Goal: Communication & Community: Share content

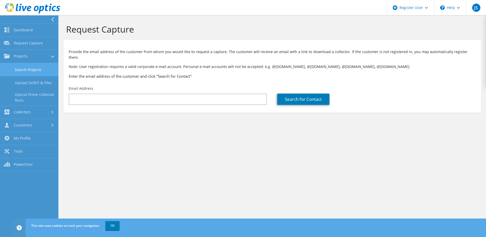
click at [35, 70] on link "Search Projects" at bounding box center [29, 69] width 58 height 13
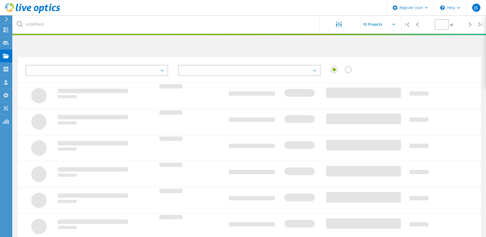
type input "1"
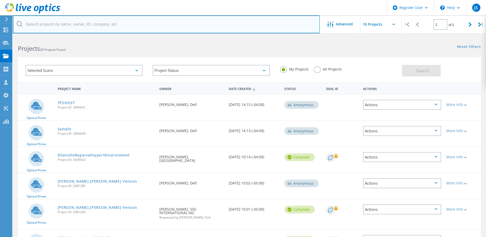
click at [86, 30] on input "text" at bounding box center [166, 24] width 307 height 18
click at [132, 25] on input "Daniel" at bounding box center [166, 24] width 307 height 18
type input "D"
type input "Tiverton"
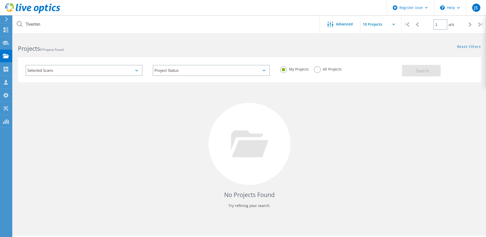
click at [134, 71] on div "Selected Scans" at bounding box center [84, 70] width 117 height 11
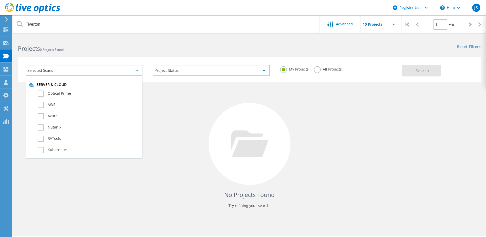
click at [317, 71] on label "All Projects" at bounding box center [328, 68] width 28 height 5
click at [0, 0] on input "All Projects" at bounding box center [0, 0] width 0 height 0
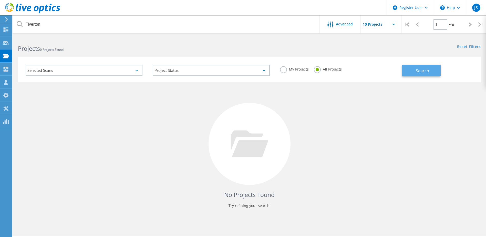
click at [412, 74] on button "Search" at bounding box center [421, 71] width 39 height 12
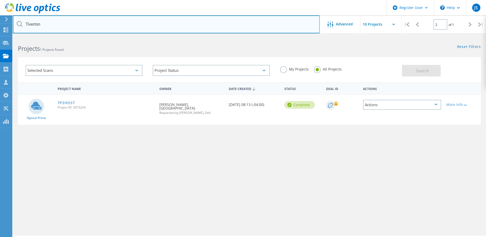
click at [209, 23] on input "Tiverton" at bounding box center [166, 24] width 307 height 18
paste input "[PERSON_NAME][EMAIL_ADDRESS][DOMAIN_NAME]"
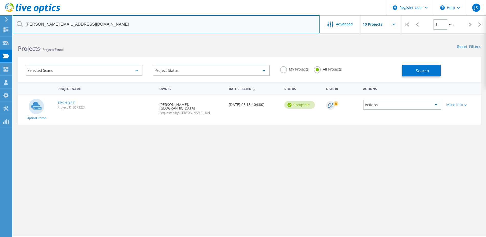
type input "[PERSON_NAME][EMAIL_ADDRESS][DOMAIN_NAME]"
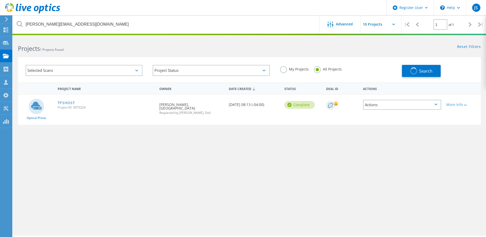
click at [243, 43] on div "Projects 1 Projects Found" at bounding box center [131, 44] width 237 height 14
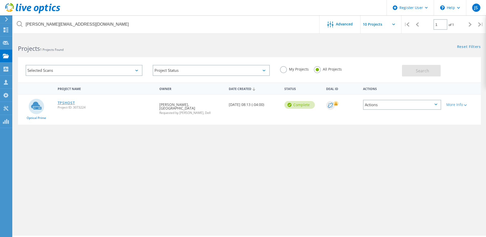
click at [64, 102] on link "TPSHOST" at bounding box center [66, 103] width 17 height 4
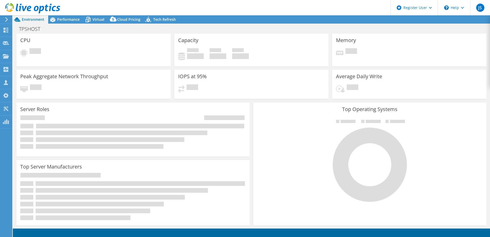
select select "USD"
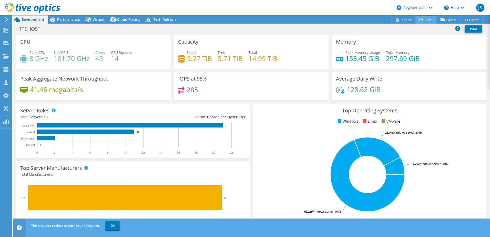
click at [423, 21] on link "Share" at bounding box center [426, 20] width 21 height 8
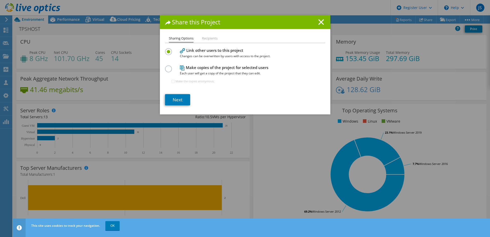
click at [172, 68] on div "Make copies of the project for selected users Each user will get a copy of the …" at bounding box center [245, 76] width 160 height 25
click at [180, 98] on link "Next" at bounding box center [177, 99] width 25 height 11
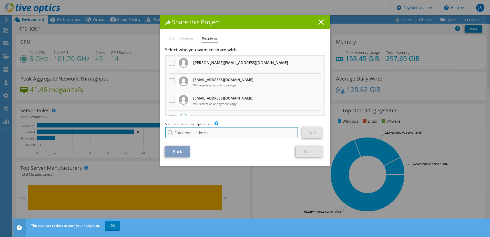
click at [186, 137] on input "search" at bounding box center [231, 132] width 133 height 11
type input "D"
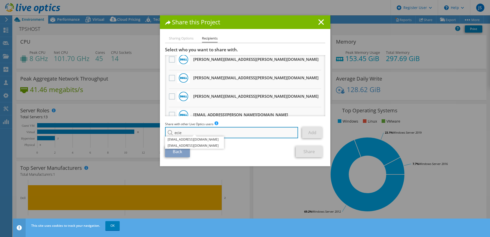
scroll to position [103, 0]
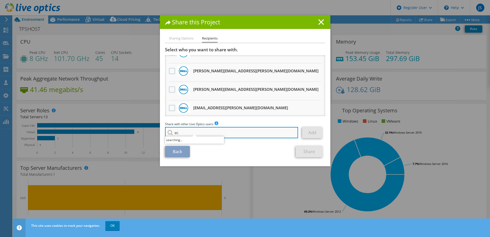
type input "e"
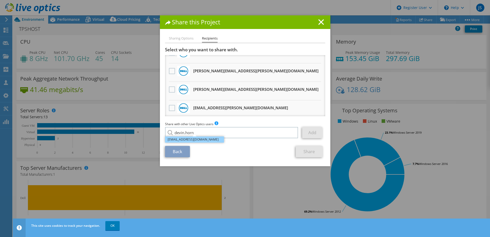
click at [194, 140] on li "Devin.Horn@dell.com" at bounding box center [194, 139] width 59 height 6
type input "Devin.Horn@dell.com"
click at [319, 130] on link "Add" at bounding box center [312, 132] width 20 height 11
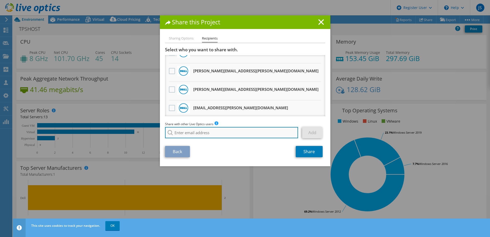
click at [278, 136] on input "search" at bounding box center [231, 132] width 133 height 11
click at [253, 133] on input "search" at bounding box center [231, 132] width 133 height 11
paste input "devinhorn@ecei.com"
type input "devinhorn@ecei.com"
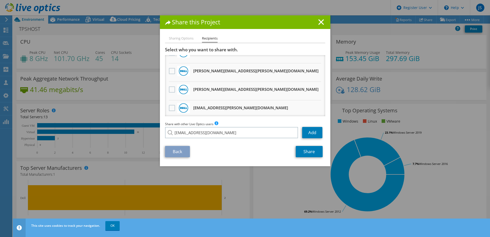
click at [218, 140] on div "Share with other Live Optics users Enter a single email address and click add. …" at bounding box center [245, 130] width 160 height 19
click at [314, 129] on link "Add" at bounding box center [312, 132] width 20 height 11
click at [310, 153] on link "Share" at bounding box center [309, 151] width 27 height 11
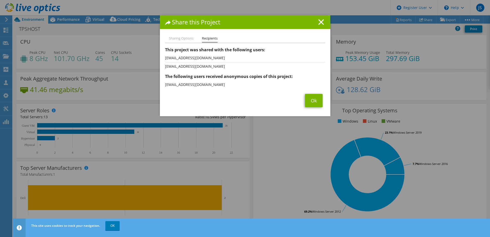
drag, startPoint x: 320, startPoint y: 19, endPoint x: 317, endPoint y: 21, distance: 3.8
click at [320, 19] on icon at bounding box center [321, 22] width 6 height 6
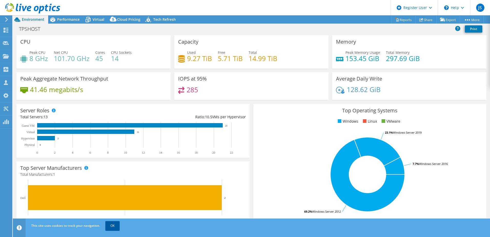
click at [113, 229] on link "OK" at bounding box center [112, 225] width 14 height 9
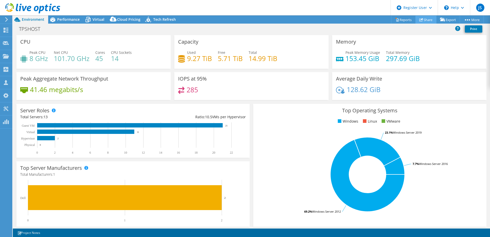
click at [432, 22] on link "Share" at bounding box center [426, 20] width 21 height 8
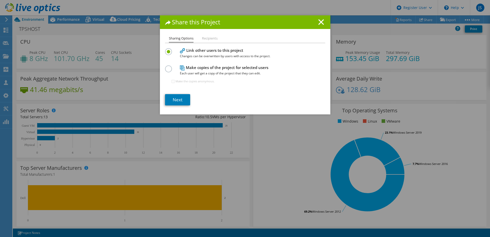
click at [168, 67] on label at bounding box center [169, 65] width 9 height 1
click at [0, 0] on input "radio" at bounding box center [0, 0] width 0 height 0
click at [176, 99] on link "Next" at bounding box center [177, 99] width 25 height 11
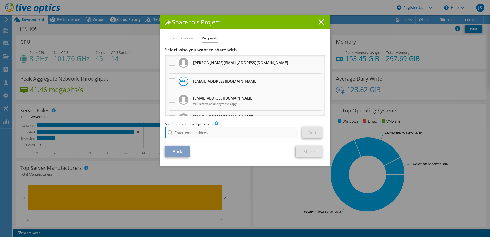
click at [221, 130] on input "search" at bounding box center [231, 132] width 133 height 11
click at [253, 137] on input "search" at bounding box center [231, 132] width 133 height 11
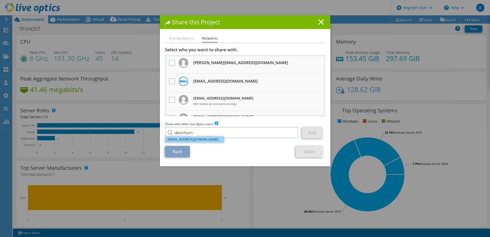
click at [207, 138] on li "devinhorn@ecei.com" at bounding box center [194, 139] width 59 height 6
type input "devinhorn@ecei.com"
click at [317, 129] on link "Add" at bounding box center [312, 132] width 20 height 11
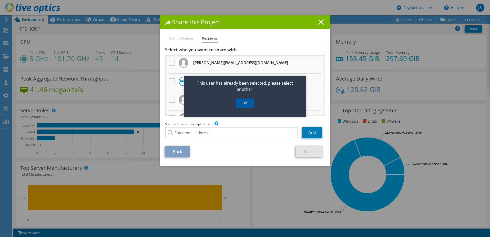
click at [241, 104] on link "OK" at bounding box center [245, 102] width 18 height 9
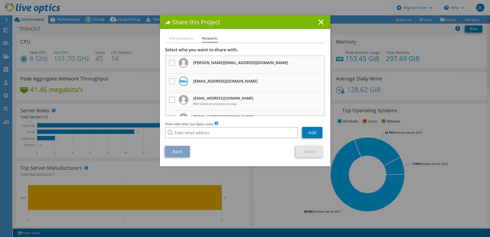
drag, startPoint x: 252, startPoint y: 64, endPoint x: 192, endPoint y: 64, distance: 59.7
click at [192, 64] on li "dandrade@tivertonschools.org Will receive an anonymous copy" at bounding box center [245, 64] width 160 height 18
copy h3 "dandrade@tivertonschools.org"
click at [316, 22] on h1 "Share this Project" at bounding box center [245, 22] width 160 height 6
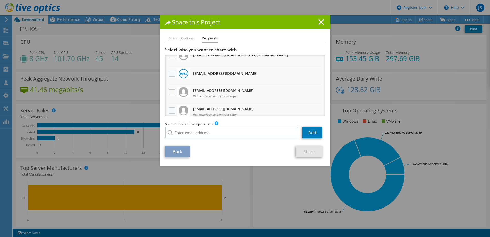
scroll to position [0, 0]
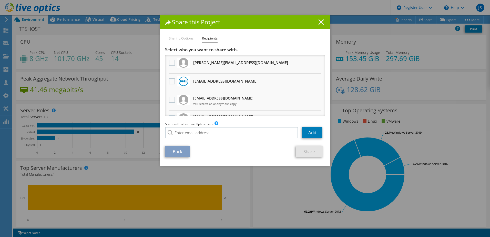
click at [318, 22] on icon at bounding box center [321, 22] width 6 height 6
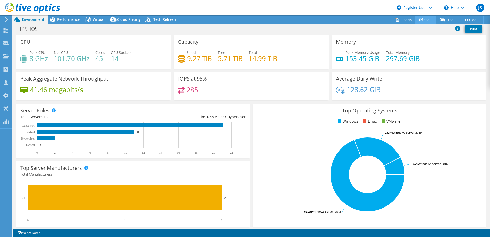
click at [430, 22] on link "Share" at bounding box center [426, 20] width 21 height 8
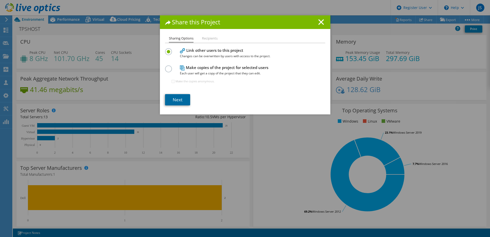
click at [168, 100] on link "Next" at bounding box center [177, 99] width 25 height 11
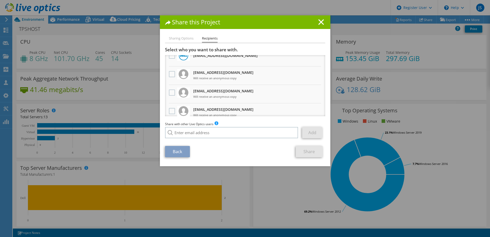
scroll to position [51, 0]
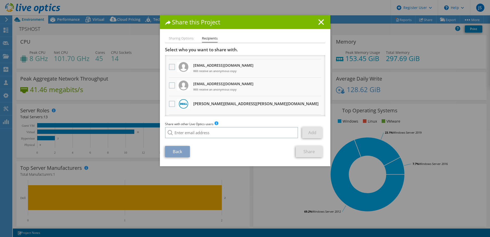
click at [170, 65] on label at bounding box center [172, 67] width 7 height 6
click at [0, 0] on input "checkbox" at bounding box center [0, 0] width 0 height 0
click at [299, 150] on link "Share" at bounding box center [309, 151] width 27 height 11
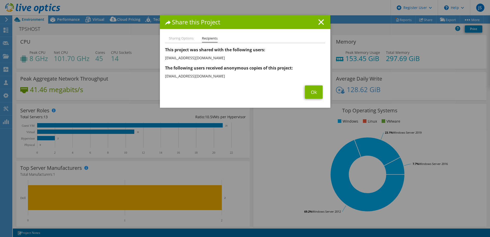
click at [174, 40] on li "Sharing Options" at bounding box center [181, 38] width 25 height 6
click at [307, 94] on link "Ok" at bounding box center [314, 91] width 18 height 13
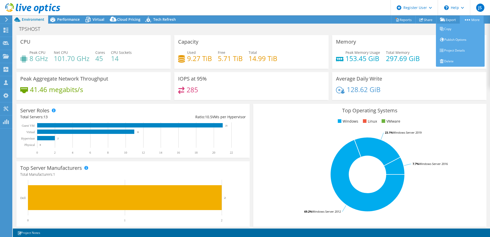
click at [466, 19] on icon at bounding box center [467, 19] width 5 height 1
click at [454, 31] on link "Copy" at bounding box center [460, 29] width 49 height 11
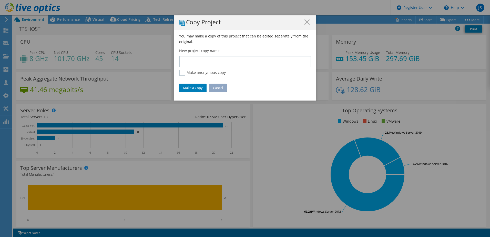
click at [307, 25] on h1 "Copy Project" at bounding box center [245, 22] width 132 height 7
click at [307, 23] on line at bounding box center [307, 21] width 5 height 5
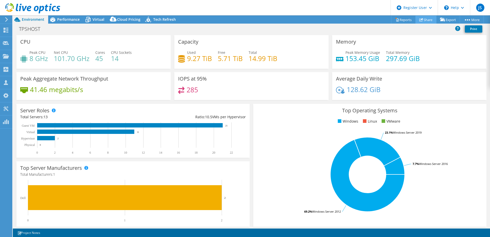
click at [420, 18] on icon at bounding box center [421, 20] width 4 height 4
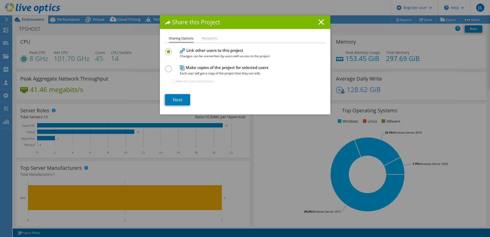
click at [313, 24] on h1 "Share this Project" at bounding box center [245, 22] width 160 height 6
click at [318, 23] on icon at bounding box center [321, 22] width 6 height 6
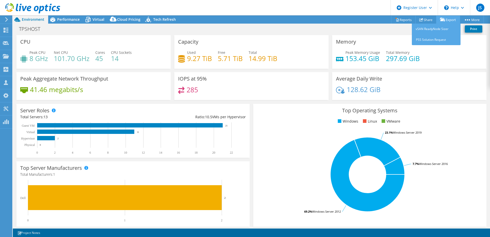
click at [444, 21] on link "Export" at bounding box center [448, 20] width 24 height 8
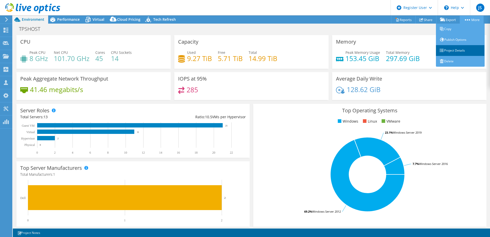
click at [449, 51] on link "Project Details" at bounding box center [460, 50] width 49 height 11
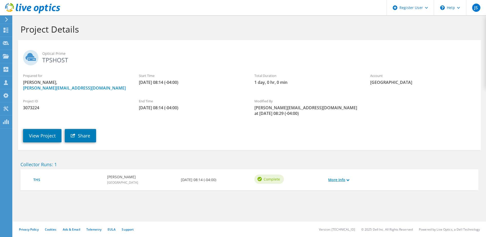
click at [336, 178] on link "More Info" at bounding box center [338, 180] width 21 height 6
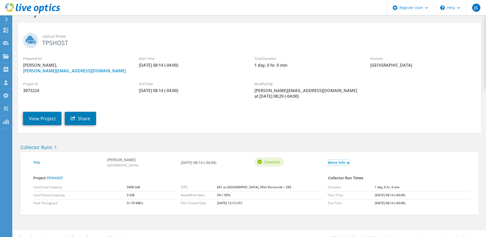
scroll to position [26, 0]
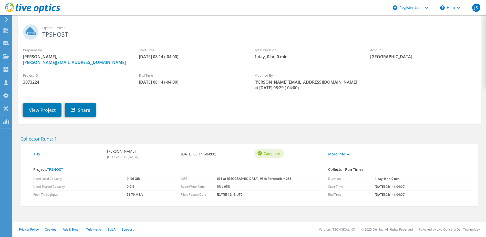
click at [37, 154] on link "THS" at bounding box center [67, 154] width 69 height 6
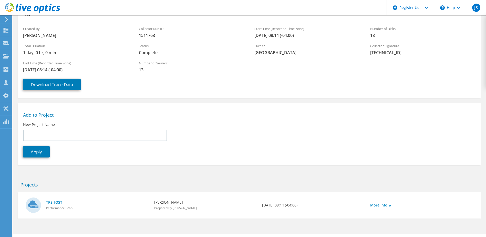
scroll to position [50, 0]
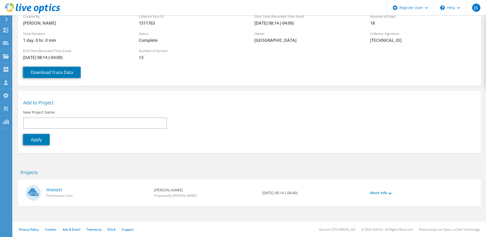
click at [389, 196] on div "More Info" at bounding box center [422, 193] width 108 height 16
click at [387, 193] on link "More Info" at bounding box center [380, 193] width 21 height 6
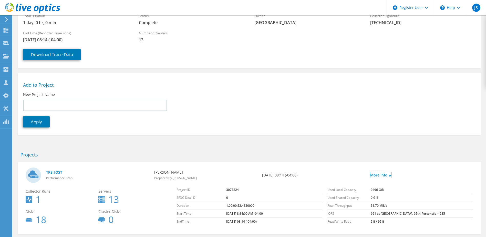
scroll to position [75, 0]
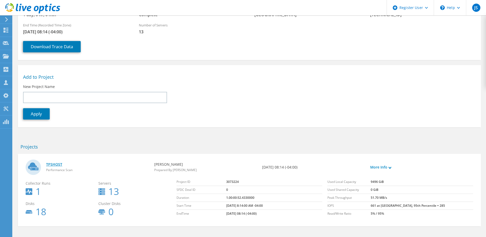
click at [62, 165] on link "TPSHOST" at bounding box center [97, 164] width 103 height 6
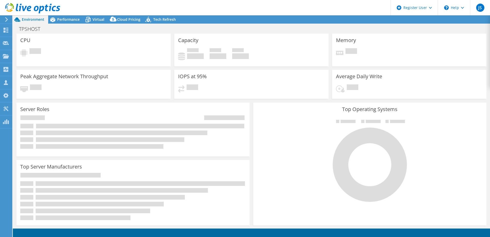
select select "USD"
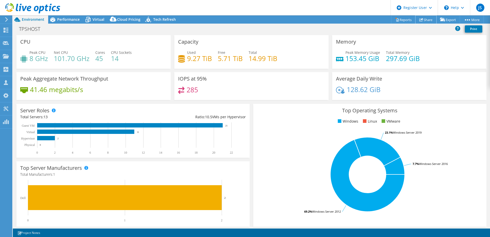
click at [424, 19] on link "Share" at bounding box center [426, 20] width 21 height 8
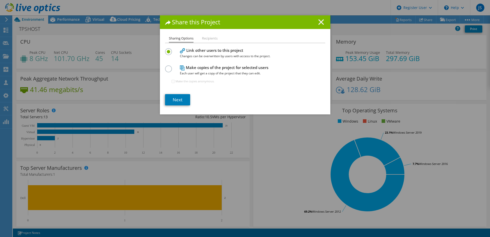
click at [318, 22] on icon at bounding box center [321, 22] width 6 height 6
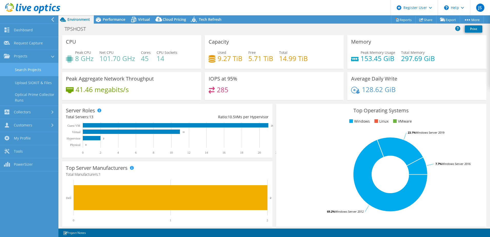
drag, startPoint x: 27, startPoint y: 67, endPoint x: 31, endPoint y: 69, distance: 4.8
click at [27, 68] on link "Search Projects" at bounding box center [29, 69] width 58 height 13
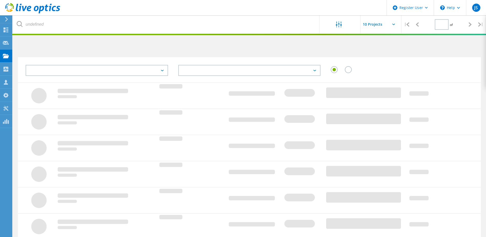
type input "1"
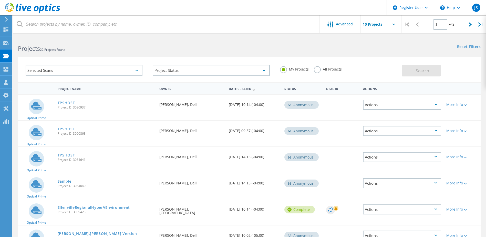
click at [457, 107] on div "More Info" at bounding box center [462, 103] width 37 height 17
click at [460, 105] on div "More Info" at bounding box center [463, 105] width 32 height 4
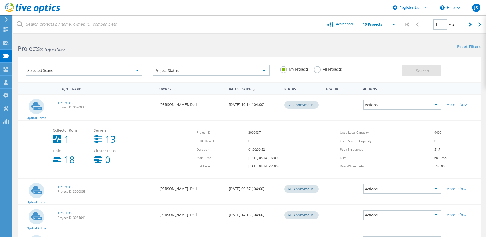
click at [471, 105] on div "More Info" at bounding box center [463, 105] width 32 height 4
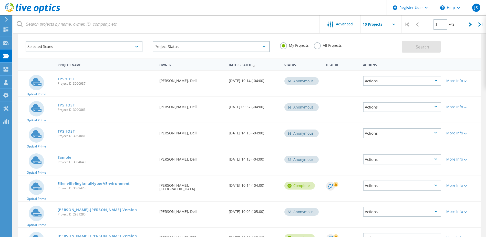
scroll to position [51, 0]
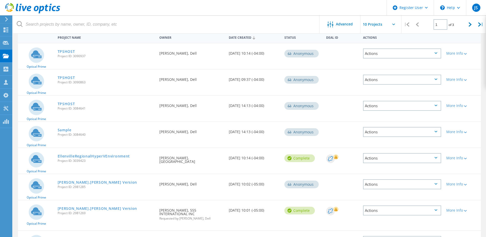
drag, startPoint x: 88, startPoint y: 56, endPoint x: 74, endPoint y: 57, distance: 14.4
click at [74, 57] on span "Project ID: 3090937" at bounding box center [106, 56] width 97 height 3
copy span "3090937"
